Goal: Information Seeking & Learning: Learn about a topic

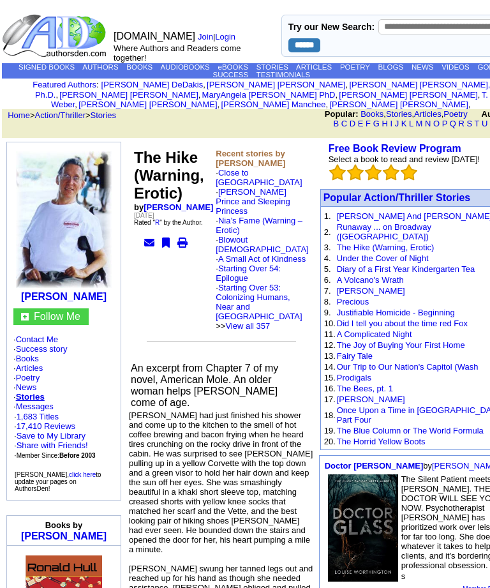
click at [355, 126] on link "D" at bounding box center [353, 124] width 6 height 10
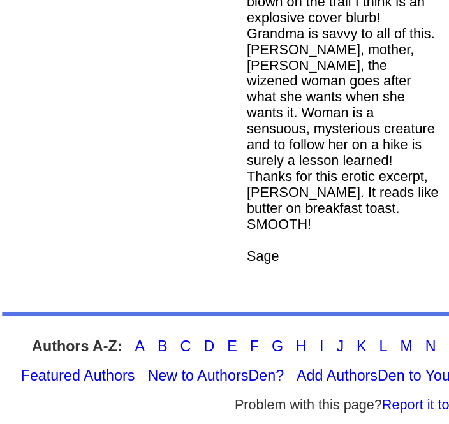
scroll to position [9136, 0]
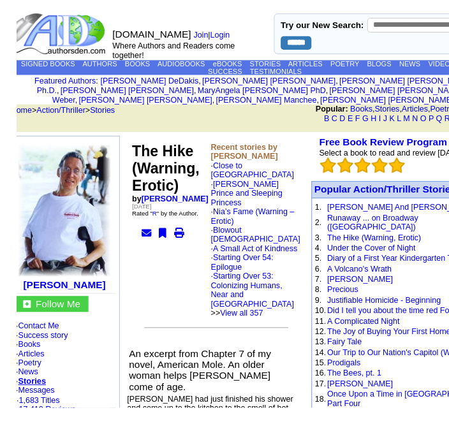
scroll to position [4, 0]
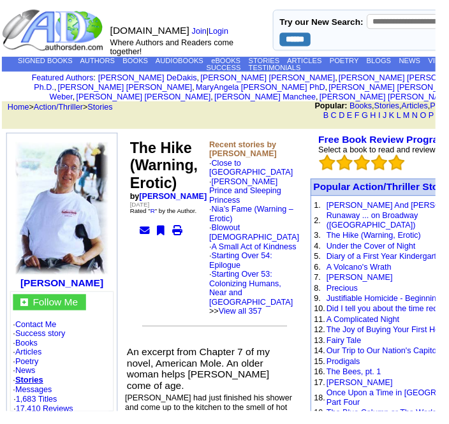
click at [227, 230] on link "Nia’s Fame (Warning – Erotic)" at bounding box center [259, 220] width 87 height 19
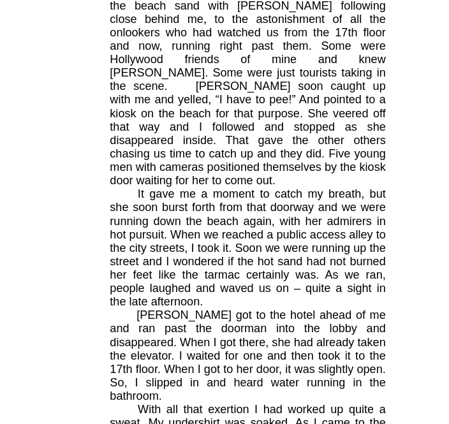
scroll to position [4998, 19]
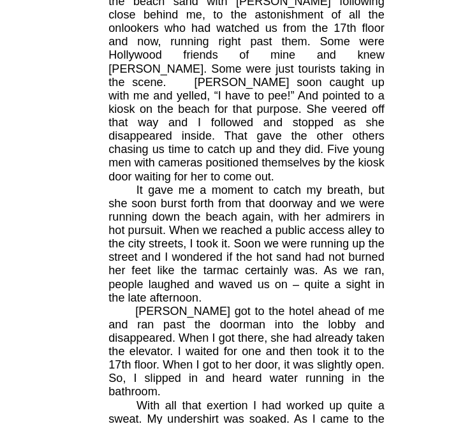
click at [336, 303] on p "Nia got to the hotel ahead of me and ran past the doorman into the lobby and di…" at bounding box center [247, 350] width 274 height 94
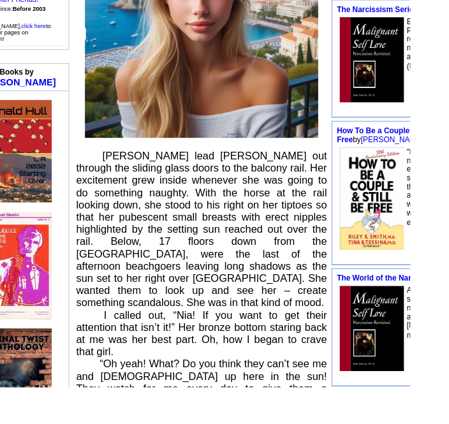
scroll to position [415, 46]
click at [418, 251] on img at bounding box center [406, 217] width 70 height 112
click at [422, 206] on img at bounding box center [406, 217] width 70 height 112
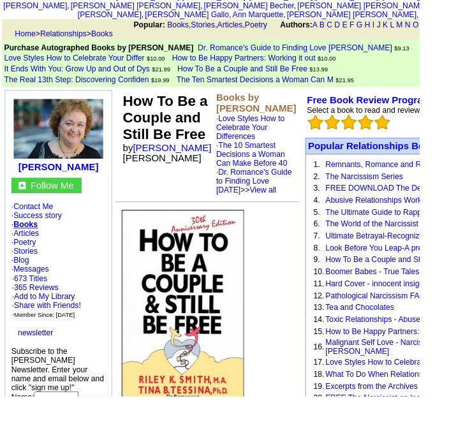
scroll to position [100, 0]
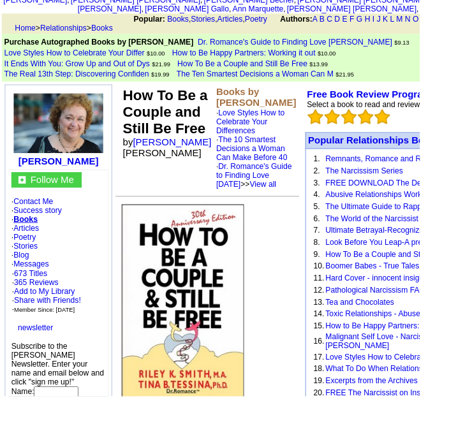
click at [361, 315] on link "Pathological Narcissism FAQs" at bounding box center [403, 311] width 111 height 10
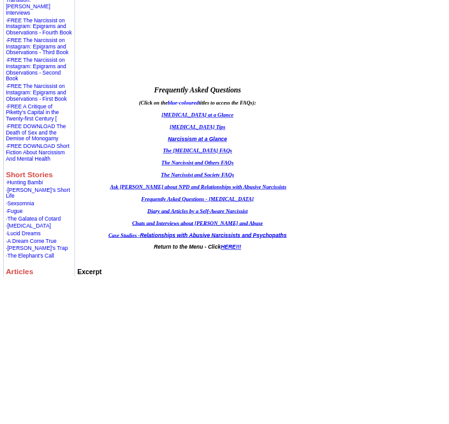
scroll to position [532, 0]
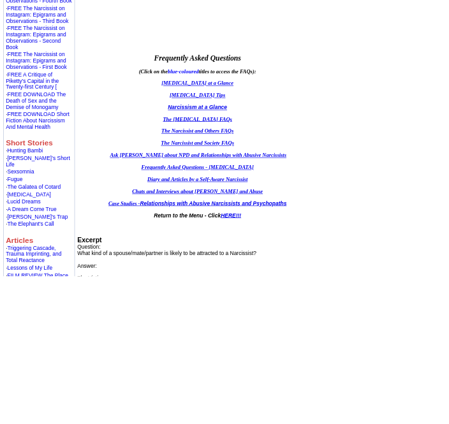
click at [71, 262] on p "Sitemap Contact Author Message Board Read Reviews Books · The Narcissist on Ins…" at bounding box center [60, 387] width 102 height 1191
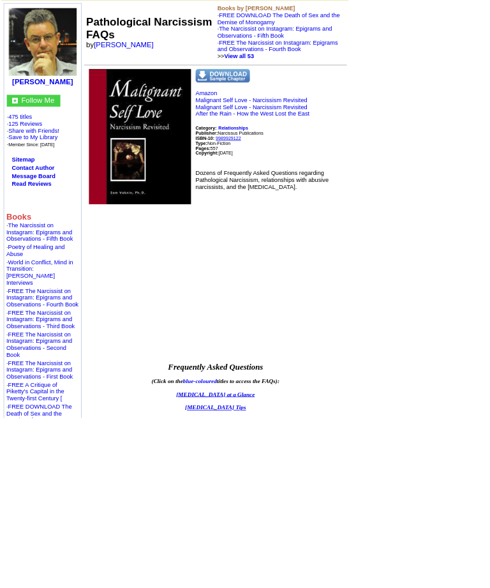
scroll to position [105, 0]
click at [271, 38] on td "Pathological Narcissism FAQs by Sam Vaknin" at bounding box center [211, 45] width 184 height 82
click at [237, 32] on td "Pathological Narcissism FAQs by Sam Vaknin" at bounding box center [211, 45] width 184 height 82
